Goal: Transaction & Acquisition: Purchase product/service

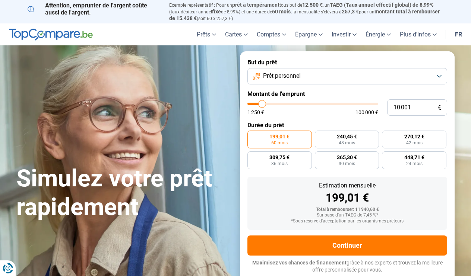
click at [441, 75] on button "Prêt personnel" at bounding box center [347, 76] width 200 height 16
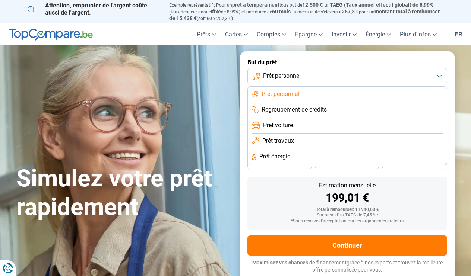
click at [299, 77] on span "Prêt personnel" at bounding box center [282, 76] width 38 height 8
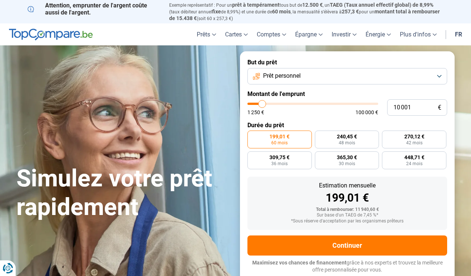
click at [323, 77] on button "Prêt personnel" at bounding box center [347, 76] width 200 height 16
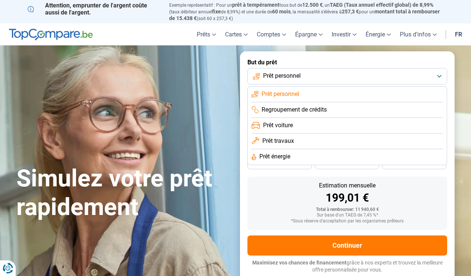
click at [289, 96] on span "Prêt personnel" at bounding box center [280, 94] width 38 height 8
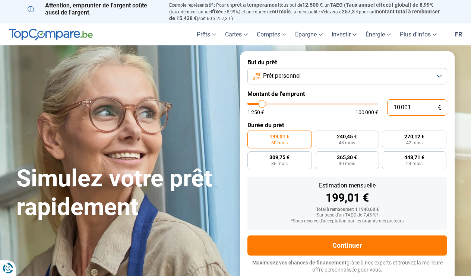
click at [415, 107] on input "10 001" at bounding box center [417, 107] width 60 height 16
type input "1 000"
type input "1250"
type input "100"
type input "1250"
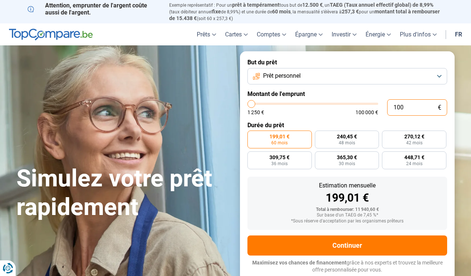
type input "10"
type input "1250"
type input "1"
type input "1250"
type input "1 250"
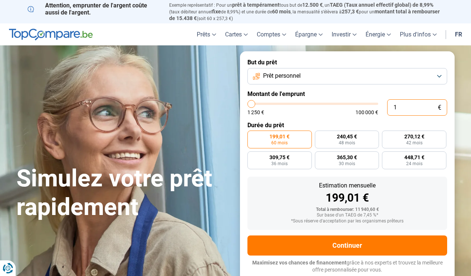
type input "1250"
radio input "true"
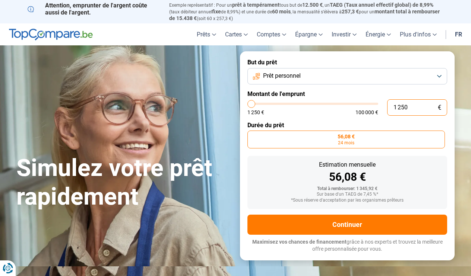
type input "12 505"
type input "12500"
type input "1 250"
type input "1250"
type input "125"
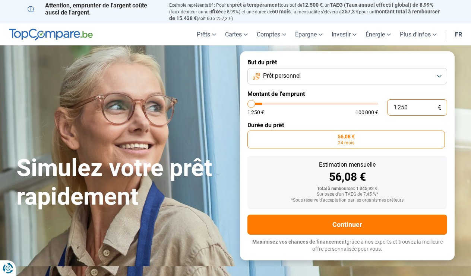
type input "1250"
type input "12"
type input "1250"
type input "1"
type input "1250"
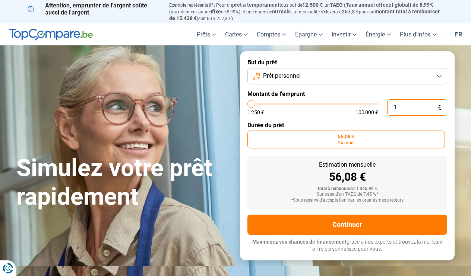
type input "15"
type input "1250"
type input "150"
type input "1250"
type input "1 500"
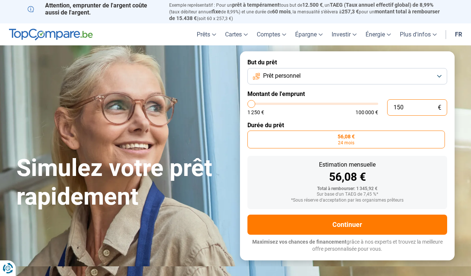
type input "1500"
type input "15 000"
type input "15000"
radio input "false"
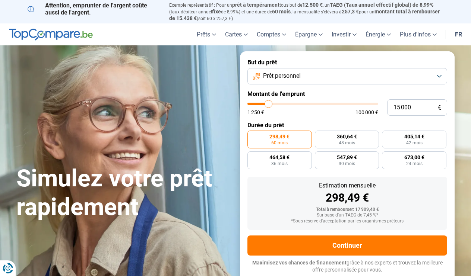
type input "27 750"
type input "27750"
type input "28 000"
drag, startPoint x: 269, startPoint y: 104, endPoint x: 285, endPoint y: 104, distance: 15.3
type input "28000"
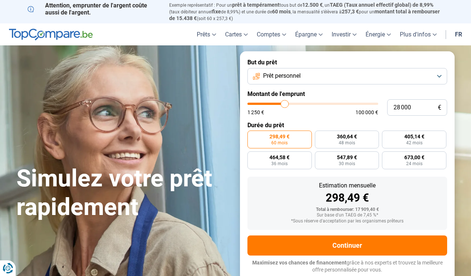
click at [285, 104] on input "range" at bounding box center [312, 104] width 131 height 2
radio input "false"
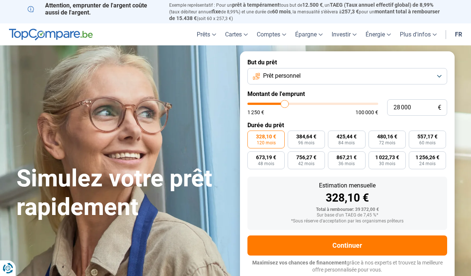
type input "27 500"
type input "27500"
type input "27 000"
type input "27000"
type input "26 500"
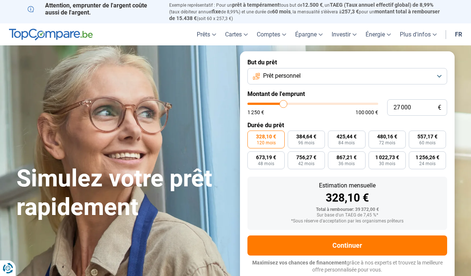
type input "26500"
type input "25 750"
type input "25750"
type input "25 000"
type input "25000"
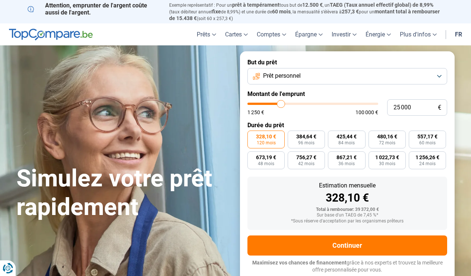
type input "24 250"
type input "24250"
type input "23 500"
type input "23500"
type input "22 750"
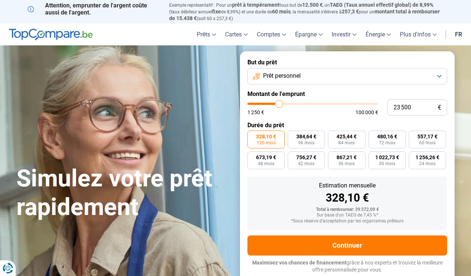
type input "22750"
type input "22 500"
type input "22500"
type input "22 250"
type input "22250"
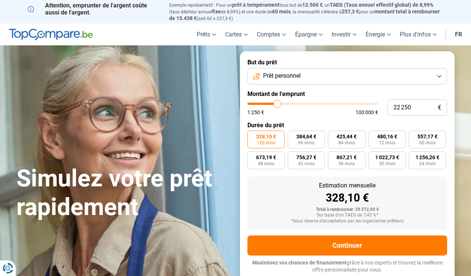
type input "21 500"
type input "21500"
type input "21 250"
type input "21250"
type input "21 000"
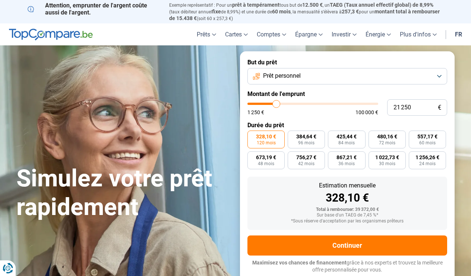
type input "21000"
type input "20 750"
type input "20750"
type input "20 500"
type input "20500"
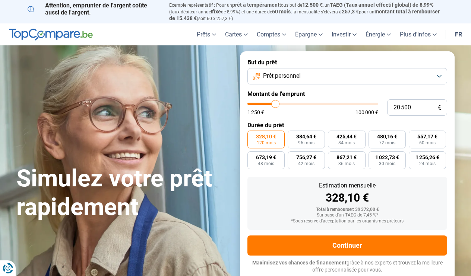
type input "19 750"
type input "19750"
type input "19 500"
type input "19500"
type input "19 250"
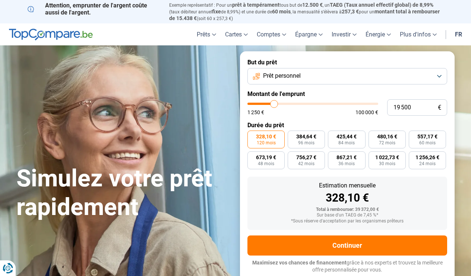
type input "19250"
type input "18 750"
type input "18750"
type input "18 500"
type input "18500"
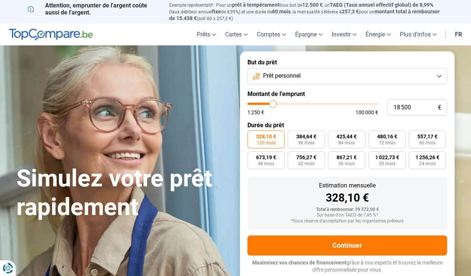
type input "18 250"
type input "18250"
type input "18 000"
type input "18000"
type input "17 750"
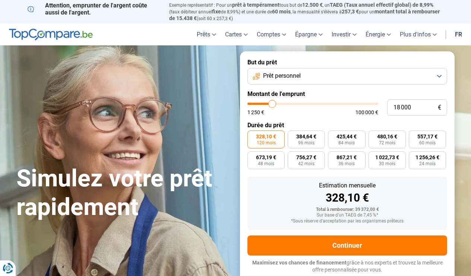
type input "17750"
type input "17 250"
type input "17250"
type input "17 000"
type input "17000"
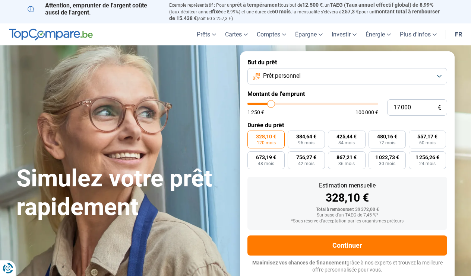
type input "16 750"
type input "16750"
type input "16 500"
type input "16500"
type input "16 250"
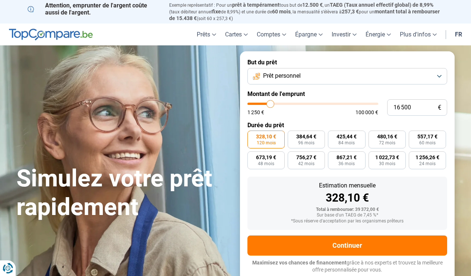
type input "16250"
type input "15 750"
type input "15750"
type input "15 500"
type input "15500"
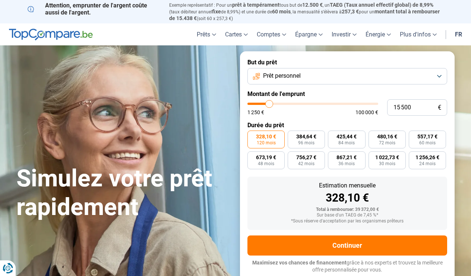
type input "15 250"
type input "15250"
type input "15 000"
type input "15000"
type input "14 750"
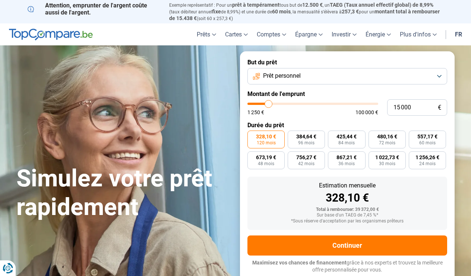
type input "14750"
type input "14 250"
type input "14250"
type input "14 000"
type input "14000"
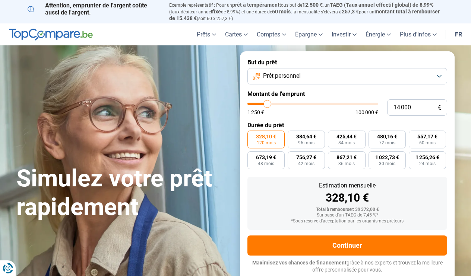
type input "14 250"
type input "14250"
type input "14 750"
type input "14750"
type input "15 000"
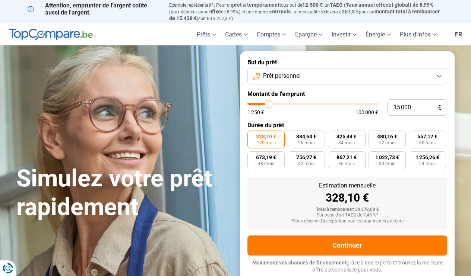
drag, startPoint x: 285, startPoint y: 104, endPoint x: 269, endPoint y: 107, distance: 16.2
type input "15000"
click at [269, 105] on input "range" at bounding box center [312, 104] width 131 height 2
radio input "true"
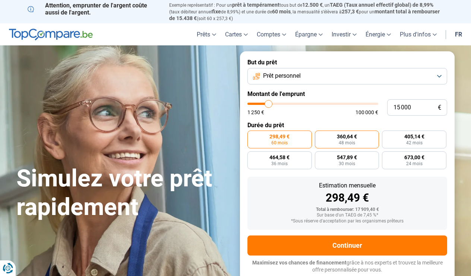
click at [357, 144] on label "360,64 € 48 mois" at bounding box center [347, 140] width 64 height 18
click at [320, 136] on input "360,64 € 48 mois" at bounding box center [317, 133] width 5 height 5
radio input "true"
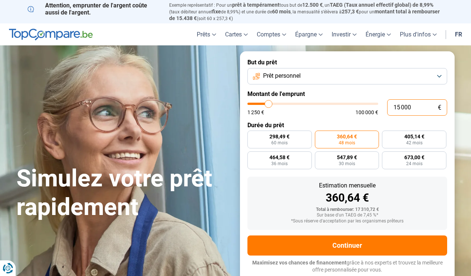
click at [416, 106] on input "15 000" at bounding box center [417, 107] width 60 height 16
type input "1 500"
type input "1500"
type input "150"
type input "1250"
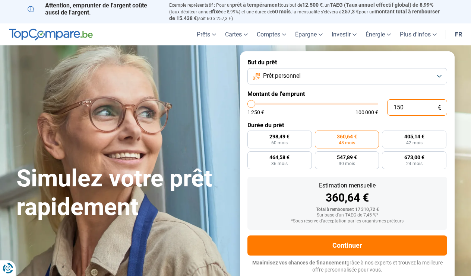
type input "15"
type input "1250"
type input "1"
type input "1250"
type input "0"
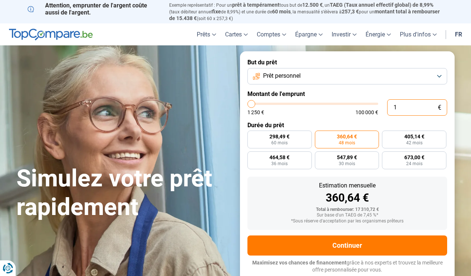
type input "1250"
type input "2"
type input "1250"
type input "20"
type input "1250"
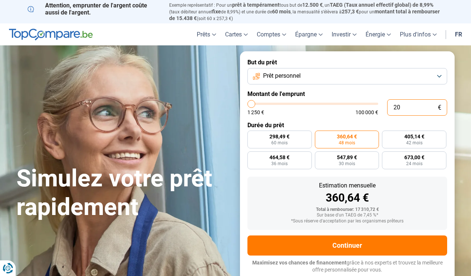
type input "200"
type input "1250"
type input "2 000"
type input "2000"
type input "20 000"
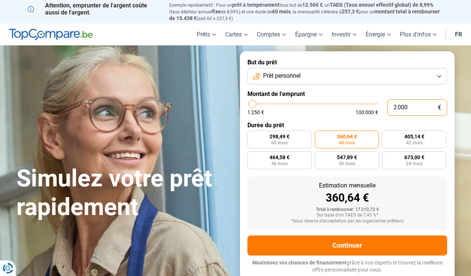
type input "20000"
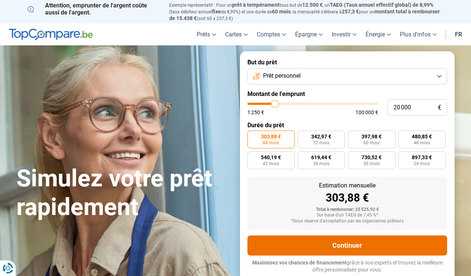
click at [342, 247] on button "Continuer" at bounding box center [347, 246] width 200 height 20
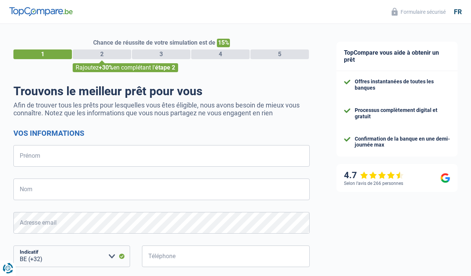
select select "32"
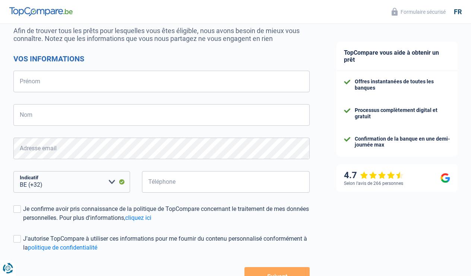
scroll to position [76, 0]
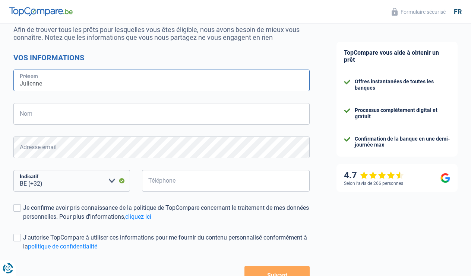
type input "Julienne"
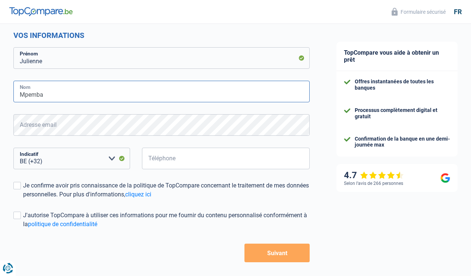
scroll to position [98, 0]
type input "Mpemba"
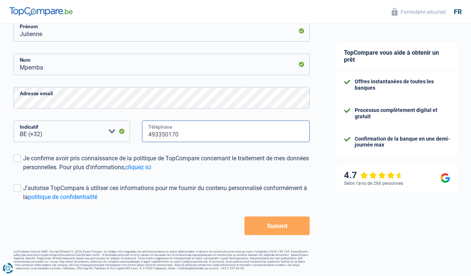
scroll to position [125, 0]
type input "493350170"
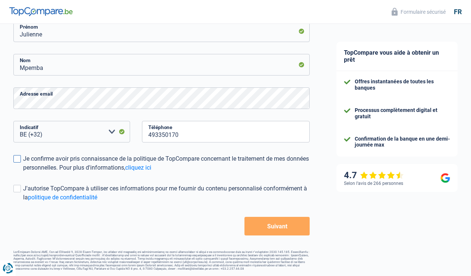
click at [19, 161] on span at bounding box center [16, 158] width 7 height 7
click at [23, 172] on input "Je confirme avoir pris connaissance de la politique de TopCompare concernant le…" at bounding box center [23, 172] width 0 height 0
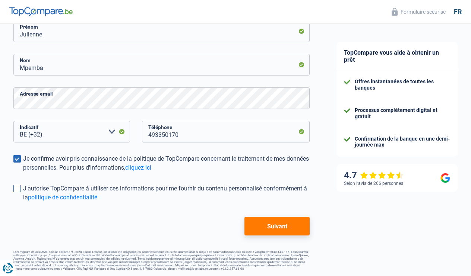
click at [19, 189] on span at bounding box center [16, 188] width 7 height 7
click at [23, 202] on input "J'autorise TopCompare à utiliser ces informations pour me fournir du contenu pe…" at bounding box center [23, 202] width 0 height 0
click at [276, 227] on button "Suivant" at bounding box center [276, 226] width 65 height 19
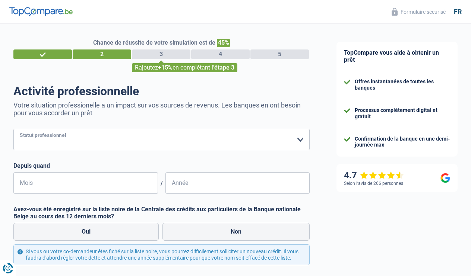
select select "unemployed"
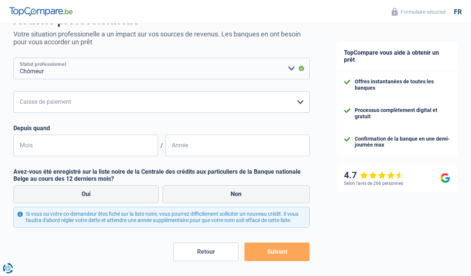
scroll to position [71, 0]
select select "csc"
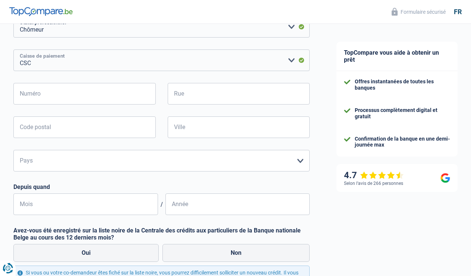
scroll to position [112, 0]
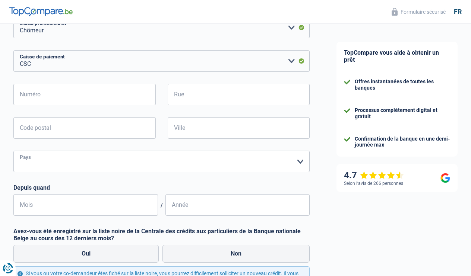
select select "BE"
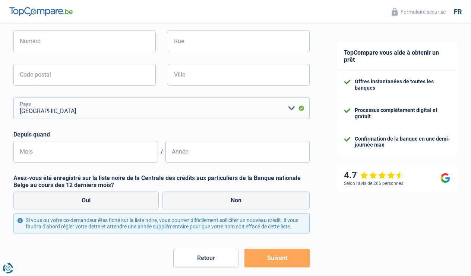
scroll to position [173, 0]
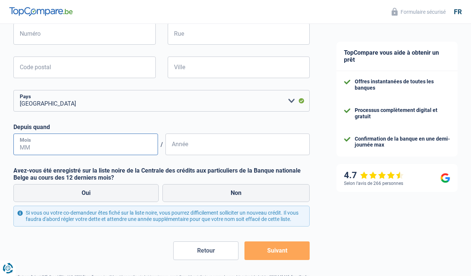
click at [147, 144] on input "Mois" at bounding box center [85, 145] width 144 height 22
type input "0"
type input "09"
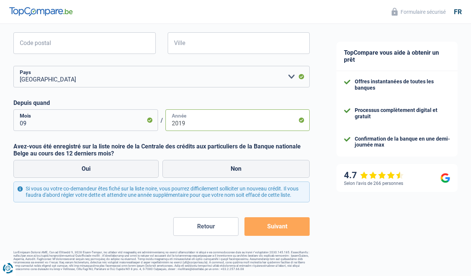
scroll to position [197, 0]
type input "2019"
click at [225, 171] on label "Non" at bounding box center [235, 170] width 147 height 18
click at [225, 171] on input "Non" at bounding box center [235, 170] width 147 height 18
radio input "true"
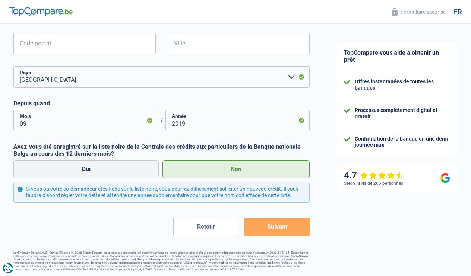
click at [280, 232] on button "Suivant" at bounding box center [276, 227] width 65 height 19
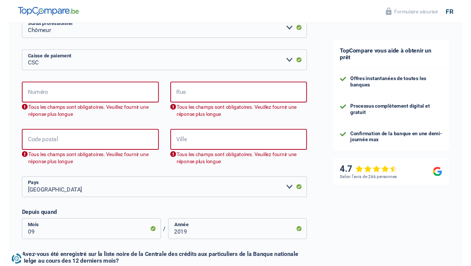
scroll to position [107, 0]
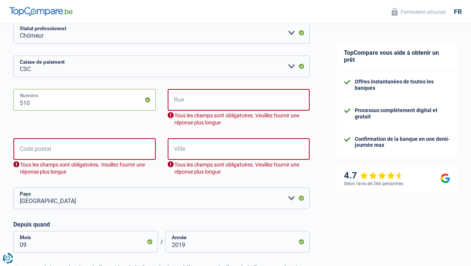
type input "510"
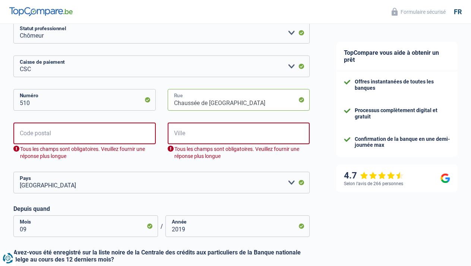
type input "Chaussée de Louvain"
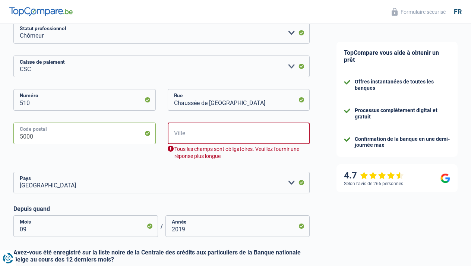
type input "5000"
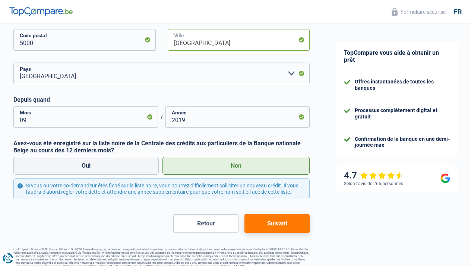
scroll to position [200, 0]
type input "Namur"
click at [288, 227] on button "Suivant" at bounding box center [276, 224] width 65 height 19
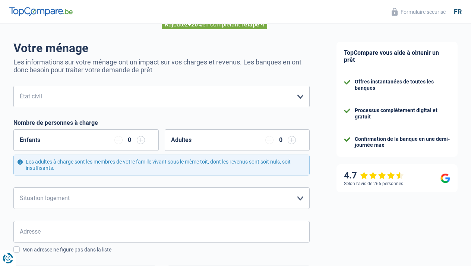
scroll to position [45, 0]
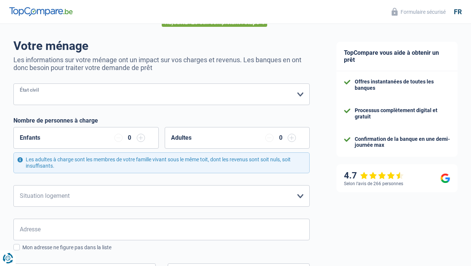
select select "single"
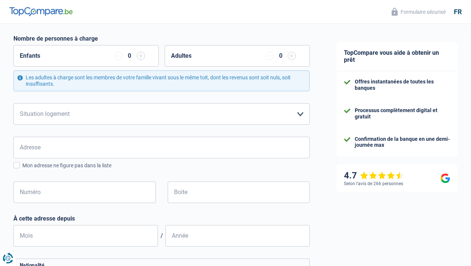
scroll to position [129, 0]
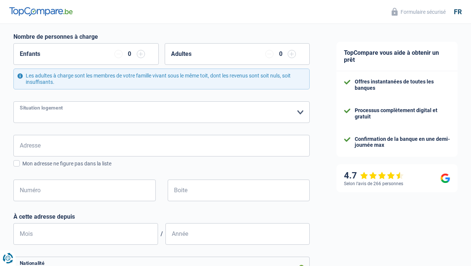
select select "liveWithParents"
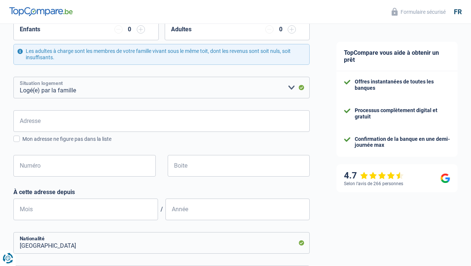
scroll to position [156, 0]
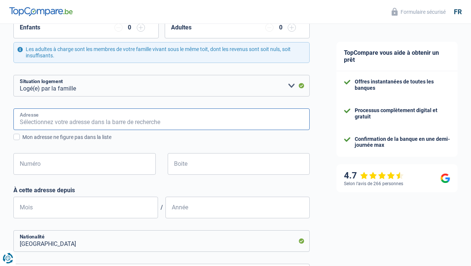
click at [155, 121] on input "Adresse" at bounding box center [161, 119] width 296 height 22
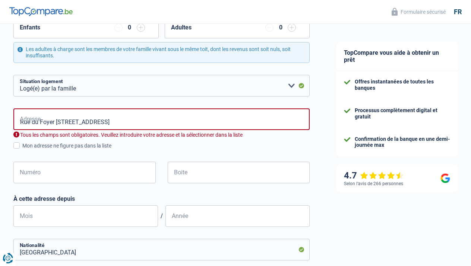
type input "Rue du Foyer Jambois, 5100, Namur, BE"
type input "30"
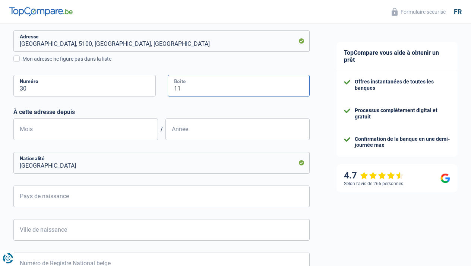
scroll to position [234, 0]
type input "11"
type input "02"
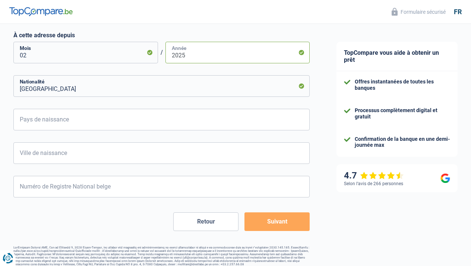
scroll to position [311, 0]
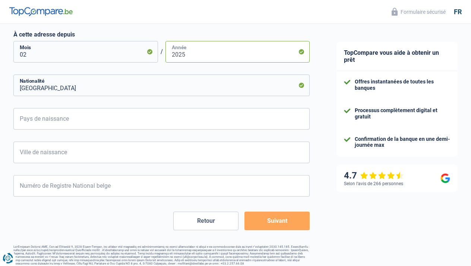
type input "2025"
type input "K"
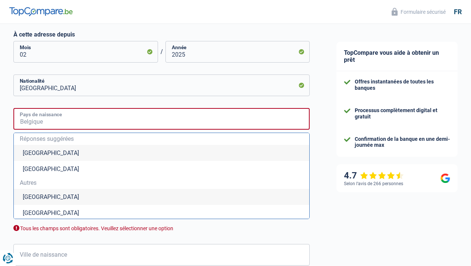
type input "i"
click at [100, 196] on li "République démocratique du Congo" at bounding box center [161, 197] width 295 height 16
type input "République démocratique du Congo"
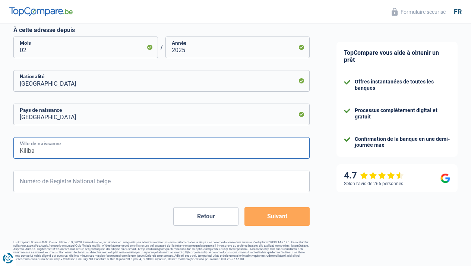
scroll to position [315, 0]
type input "Kiliba"
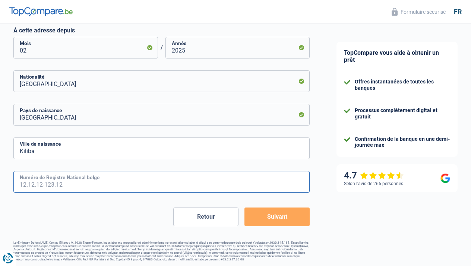
click at [71, 182] on input "Numéro de Registre National belge" at bounding box center [161, 182] width 296 height 22
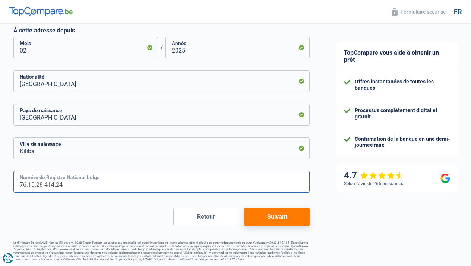
type input "76.10.28-414.24"
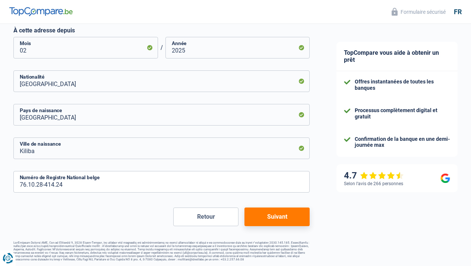
click at [271, 216] on button "Suivant" at bounding box center [276, 216] width 65 height 19
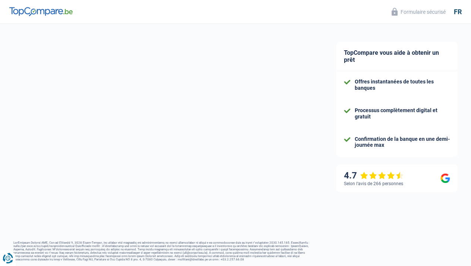
scroll to position [176, 0]
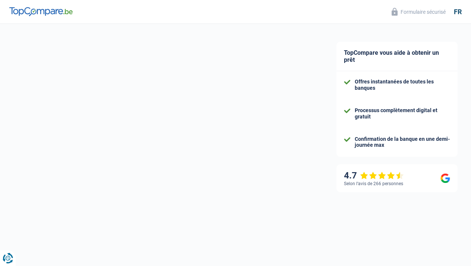
select select "unemployment"
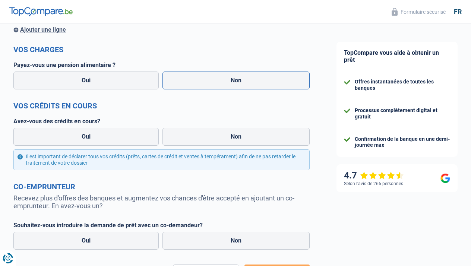
click at [220, 84] on label "Non" at bounding box center [235, 81] width 147 height 18
click at [220, 84] on input "Non" at bounding box center [235, 81] width 147 height 18
radio input "true"
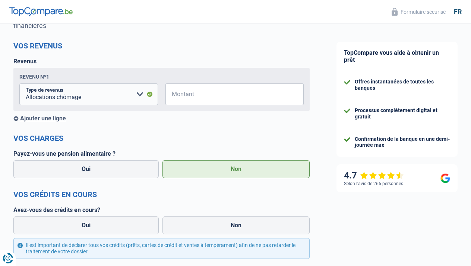
scroll to position [88, 0]
click at [211, 94] on input "Montant" at bounding box center [239, 94] width 129 height 22
type input "1.600"
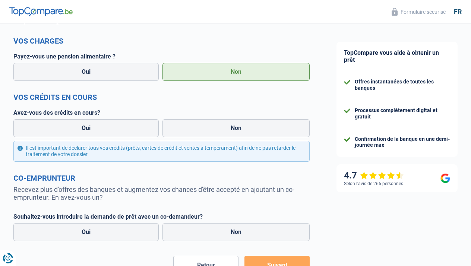
scroll to position [187, 0]
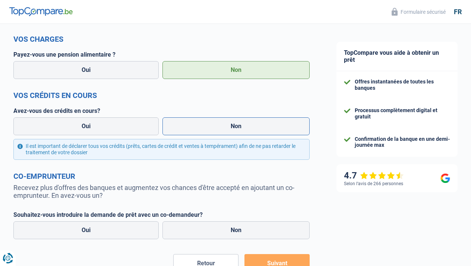
click at [262, 126] on label "Non" at bounding box center [235, 126] width 147 height 18
click at [262, 126] on input "Non" at bounding box center [235, 126] width 147 height 18
radio input "true"
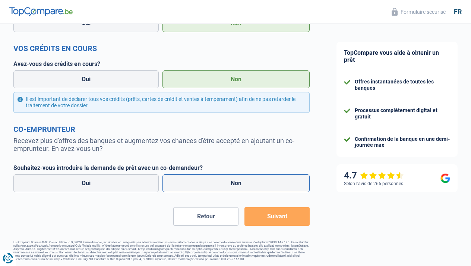
scroll to position [233, 0]
click at [248, 186] on label "Non" at bounding box center [235, 184] width 147 height 18
click at [248, 186] on input "Non" at bounding box center [235, 184] width 147 height 18
radio input "true"
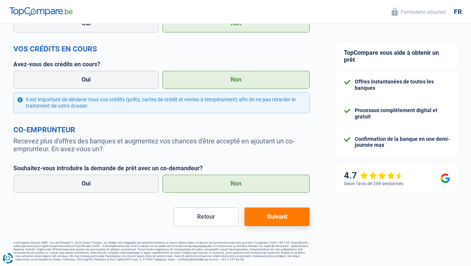
click at [287, 215] on button "Suivant" at bounding box center [276, 216] width 65 height 19
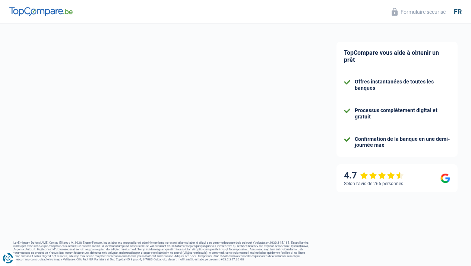
select select "84"
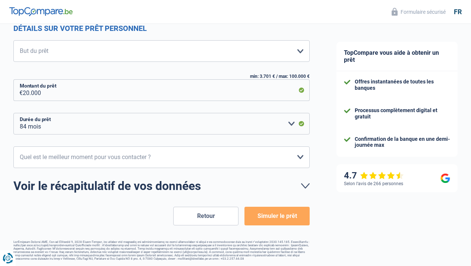
scroll to position [105, 0]
select select "10-12"
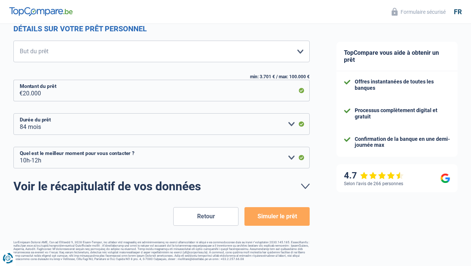
click at [276, 221] on button "Simuler le prêt" at bounding box center [276, 216] width 65 height 19
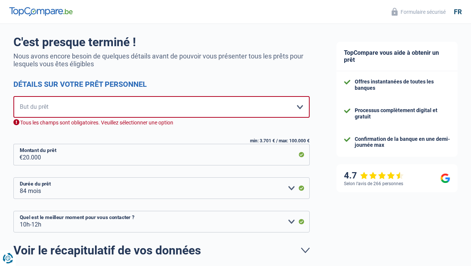
scroll to position [49, 0]
select select "other"
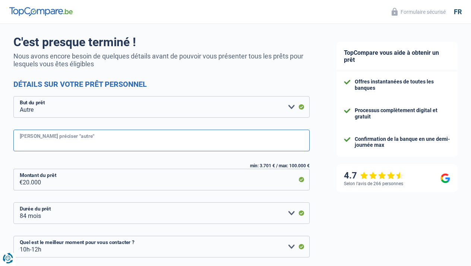
click at [184, 139] on input "Veuillez préciser "autre"" at bounding box center [161, 141] width 296 height 22
click at [45, 143] on input "Paiments frais médicaux pour ma soe" at bounding box center [161, 141] width 296 height 22
type input "f"
type input "P"
type input "R"
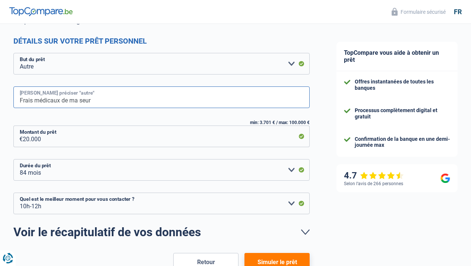
scroll to position [76, 0]
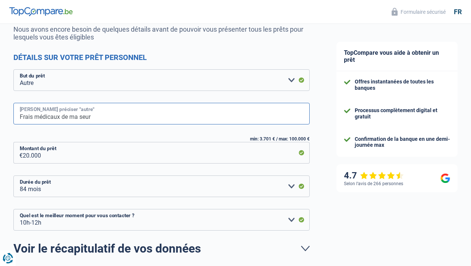
drag, startPoint x: 99, startPoint y: 119, endPoint x: 13, endPoint y: 123, distance: 86.5
click at [13, 121] on div "Chance de réussite de votre simulation est de 90% 1 2 3 4 5 Vous y êtes presque…" at bounding box center [161, 135] width 323 height 381
type input "F"
drag, startPoint x: 20, startPoint y: 116, endPoint x: 115, endPoint y: 120, distance: 95.8
click at [115, 120] on input "Me mettre a mon propre compte" at bounding box center [161, 114] width 296 height 22
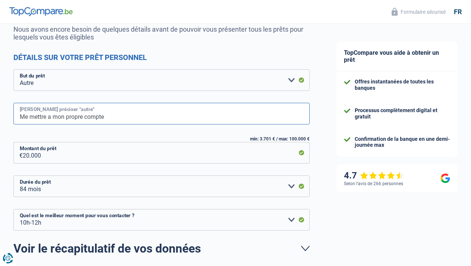
click at [52, 120] on input "Me mettre a mon propre compte" at bounding box center [161, 114] width 296 height 22
click at [50, 117] on input "Me mettre mon propre compte" at bounding box center [161, 114] width 296 height 22
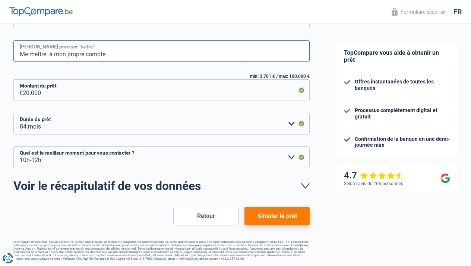
scroll to position [138, 0]
type input "Me mettre à mon propre compte"
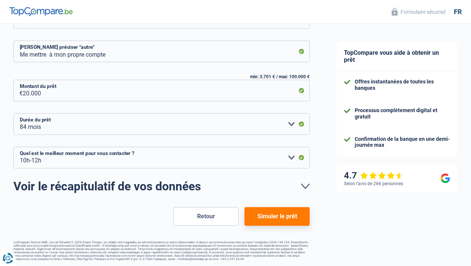
click at [285, 219] on button "Simuler le prêt" at bounding box center [276, 216] width 65 height 19
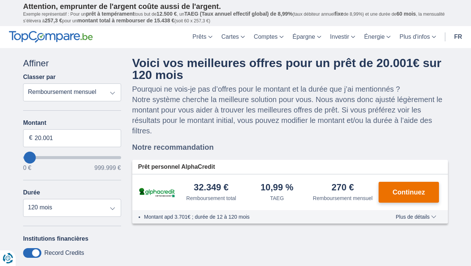
click at [406, 196] on span "Continuez" at bounding box center [409, 192] width 32 height 7
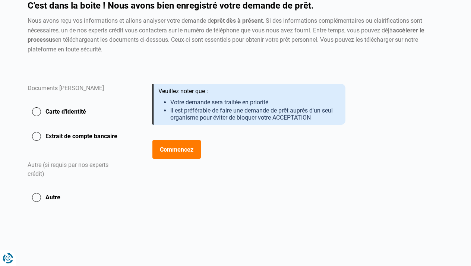
scroll to position [73, 0]
click at [35, 114] on button "Carte d'identité" at bounding box center [76, 111] width 97 height 19
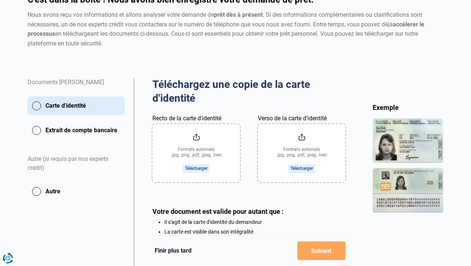
scroll to position [95, 0]
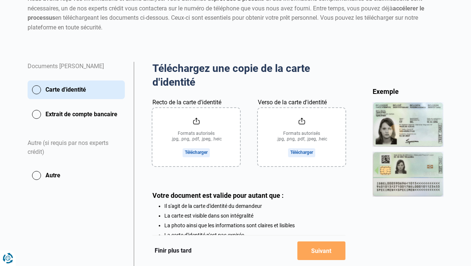
click at [196, 152] on input "Recto de la carte d'identité" at bounding box center [196, 137] width 88 height 58
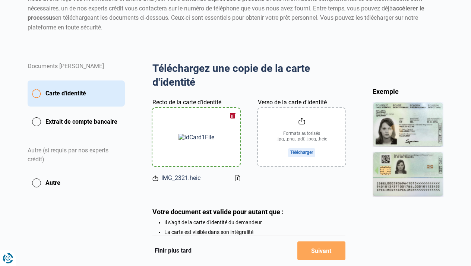
click at [302, 121] on input "Verso de la carte d'identité" at bounding box center [302, 137] width 88 height 58
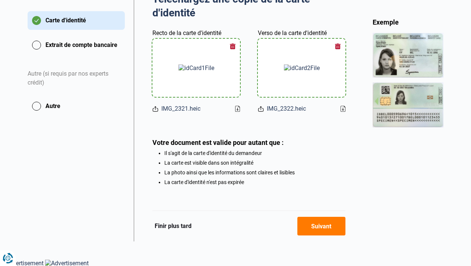
scroll to position [164, 0]
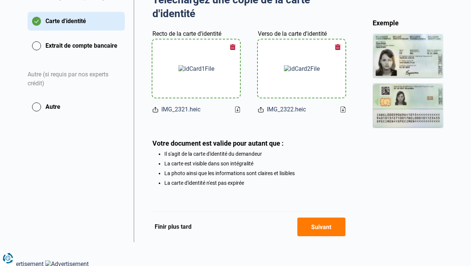
click at [320, 227] on button "Suivant" at bounding box center [321, 226] width 48 height 19
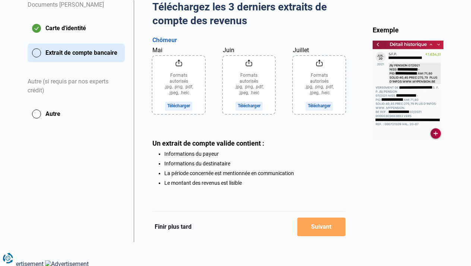
scroll to position [156, 0]
click at [178, 64] on input "Mai" at bounding box center [178, 85] width 53 height 58
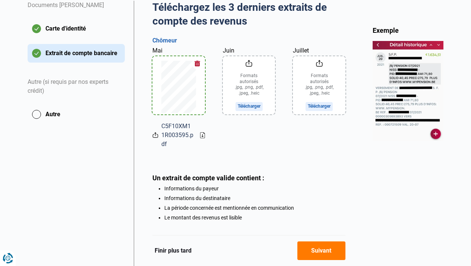
click at [198, 62] on button "button" at bounding box center [197, 63] width 11 height 11
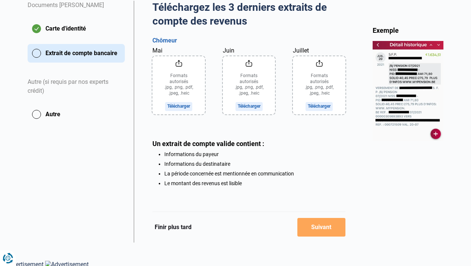
click at [179, 63] on input "Mai" at bounding box center [178, 85] width 53 height 58
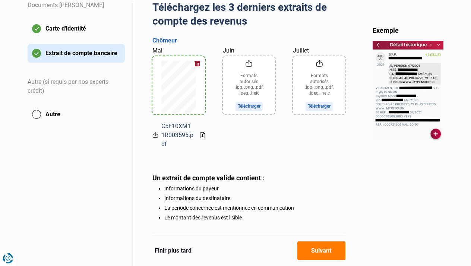
click at [252, 78] on input "Juin" at bounding box center [249, 85] width 53 height 58
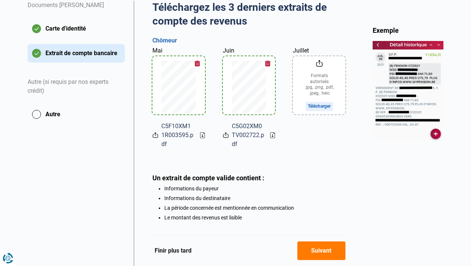
click at [319, 78] on input "Juillet" at bounding box center [319, 85] width 53 height 58
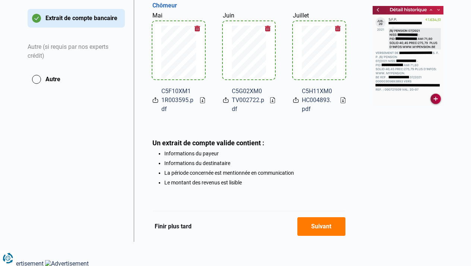
scroll to position [191, 0]
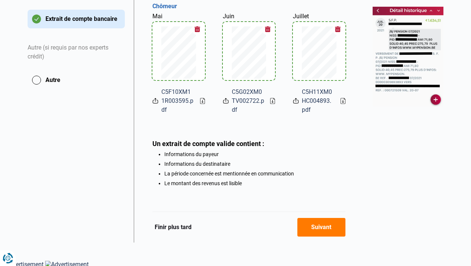
click at [319, 228] on button "Suivant" at bounding box center [321, 227] width 48 height 19
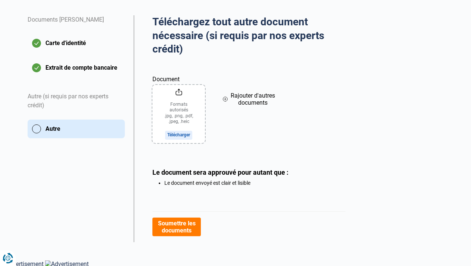
scroll to position [142, 0]
click at [178, 229] on button "Soumettre les documents" at bounding box center [176, 227] width 48 height 19
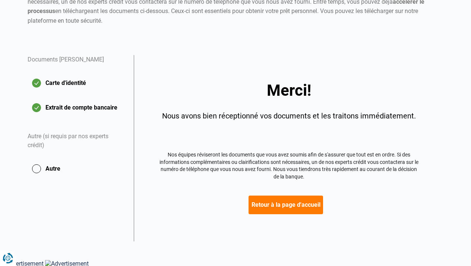
scroll to position [102, 0]
click at [285, 209] on button "Retour à la page d'accueil" at bounding box center [285, 205] width 74 height 19
